Goal: Transaction & Acquisition: Purchase product/service

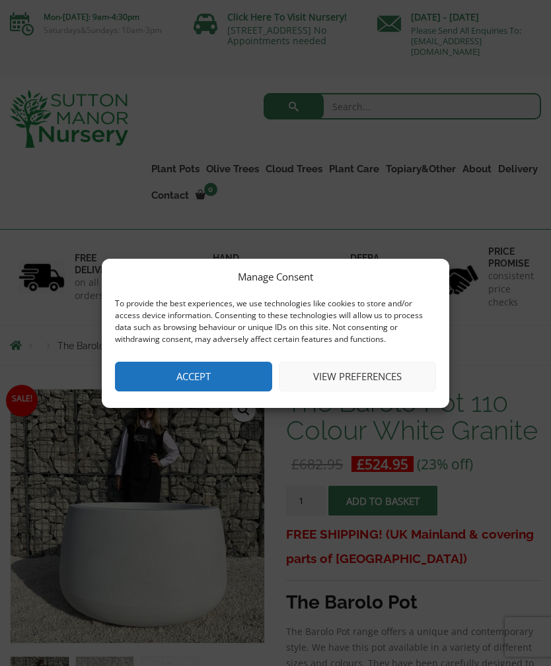
click at [170, 374] on button "Accept" at bounding box center [193, 377] width 157 height 30
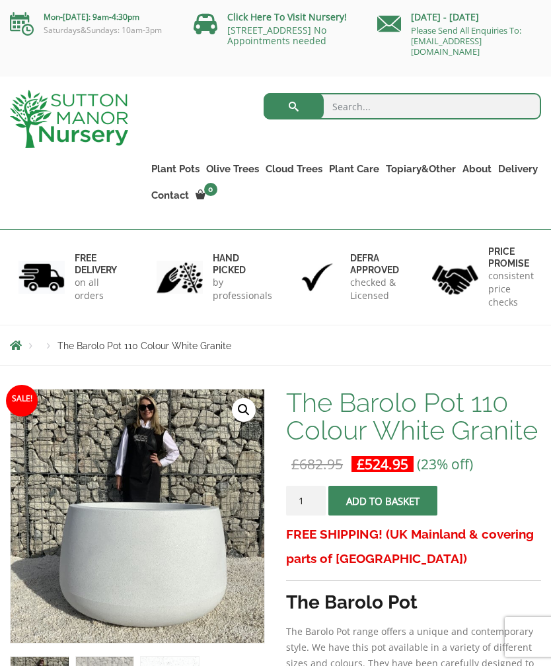
click at [0, 0] on link "Vietnamese Pots" at bounding box center [0, 0] width 0 height 0
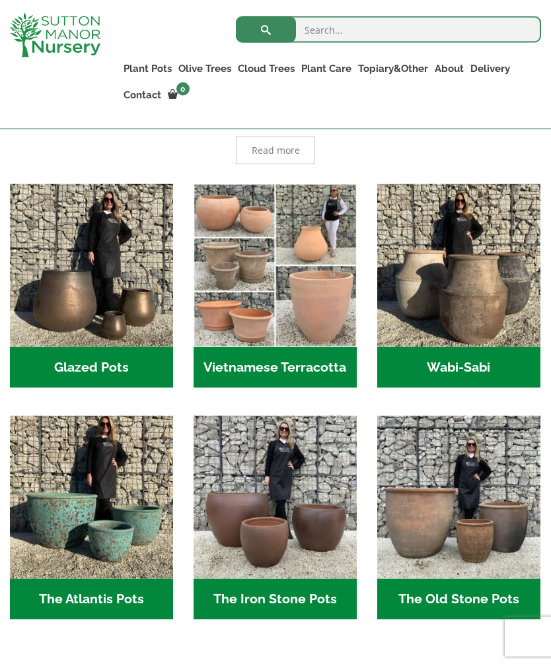
scroll to position [375, 0]
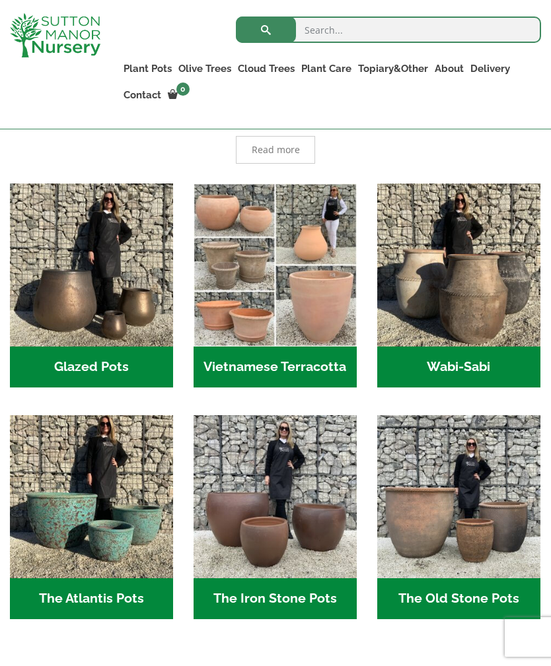
click at [110, 493] on img "Visit product category The Atlantis Pots" at bounding box center [91, 496] width 163 height 163
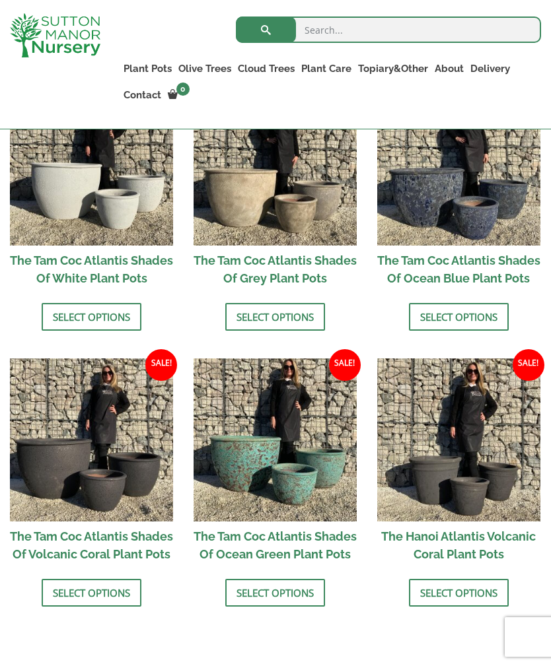
scroll to position [812, 0]
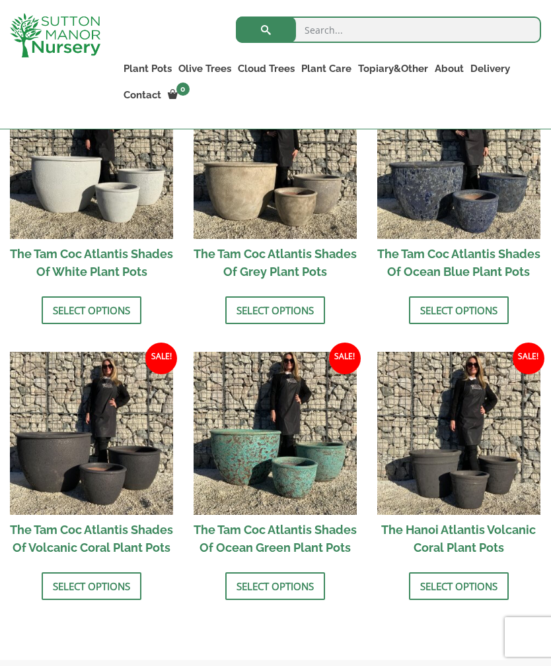
click at [289, 600] on link "Select options" at bounding box center [275, 586] width 100 height 28
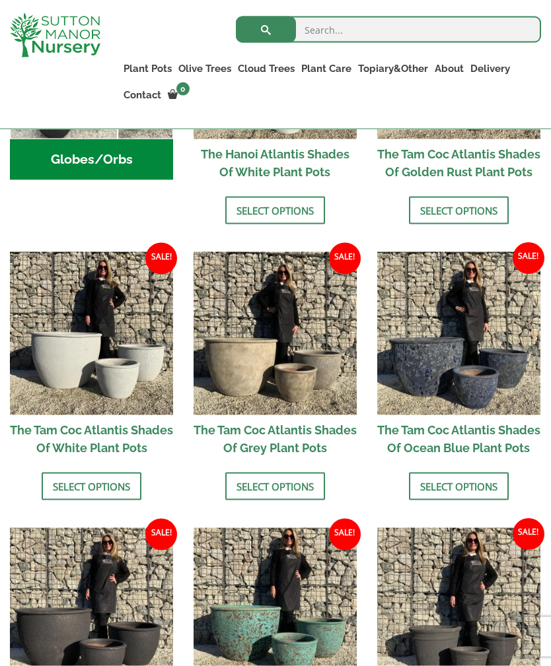
scroll to position [634, 0]
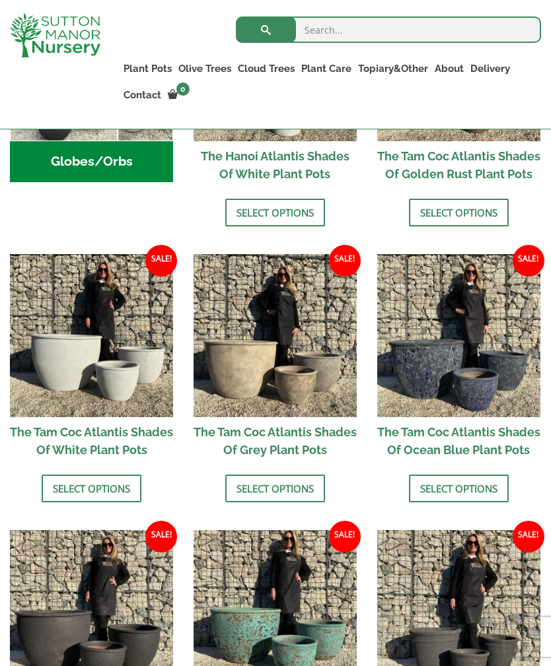
click at [300, 502] on link "Select options" at bounding box center [275, 489] width 100 height 28
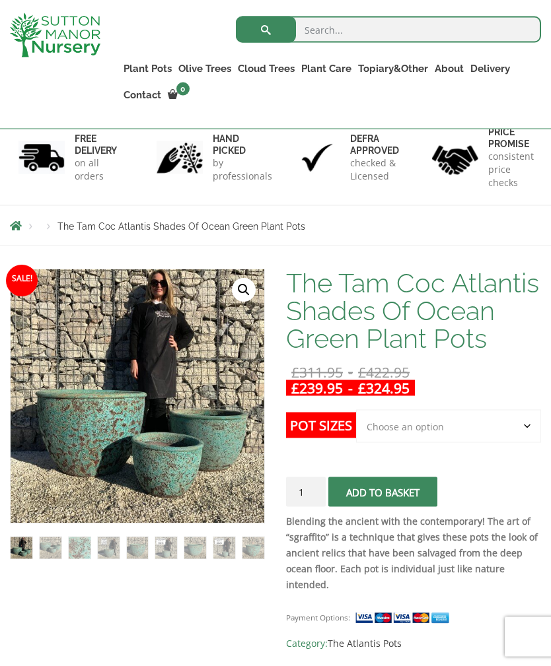
scroll to position [96, 0]
click at [94, 464] on img at bounding box center [341, 599] width 660 height 660
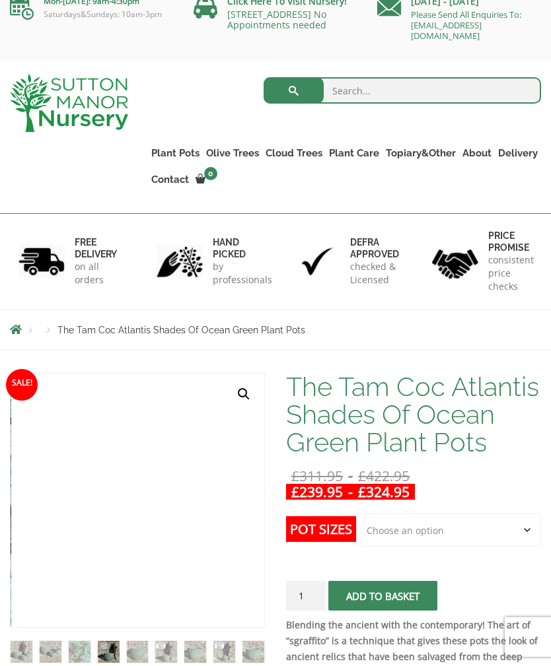
scroll to position [0, 0]
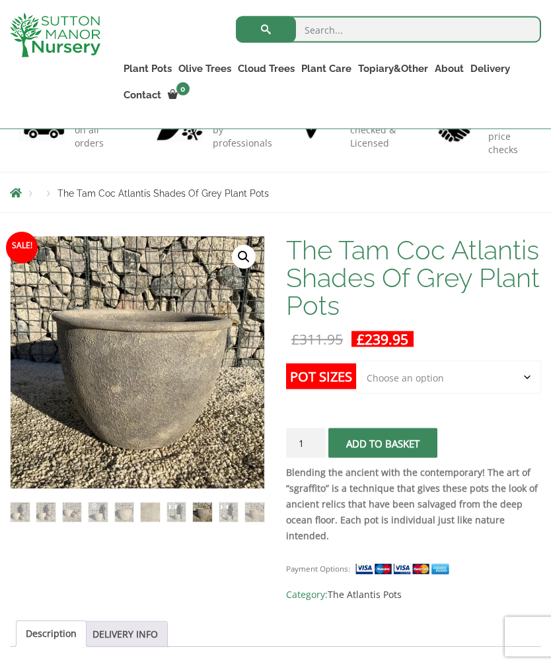
scroll to position [123, 0]
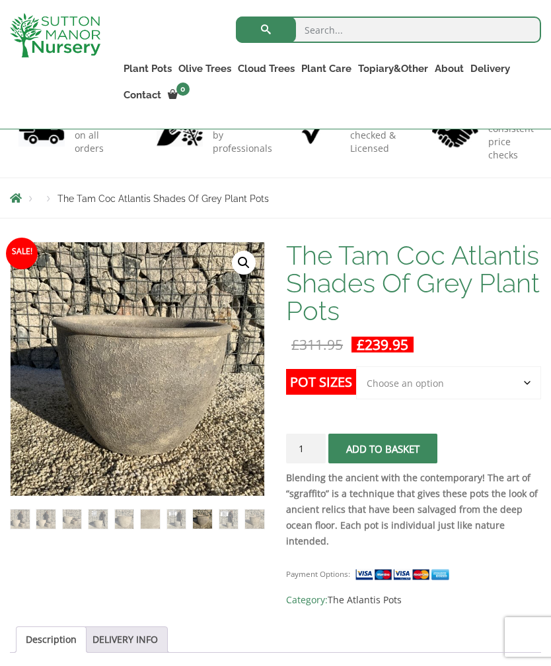
click at [524, 387] on select "Choose an option 3rd to Largest Pot In The Picture" at bounding box center [448, 382] width 185 height 33
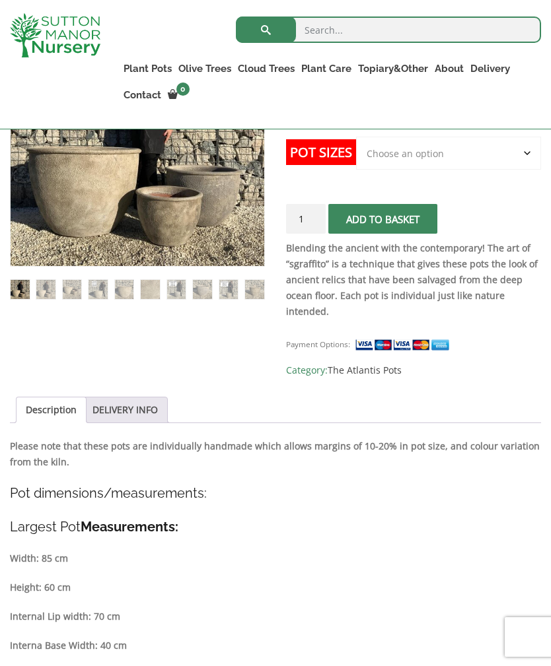
scroll to position [0, 0]
